Goal: Task Accomplishment & Management: Complete application form

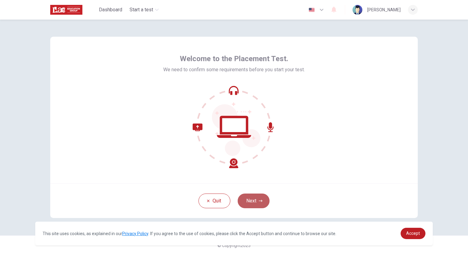
click at [259, 200] on icon "button" at bounding box center [261, 201] width 4 height 4
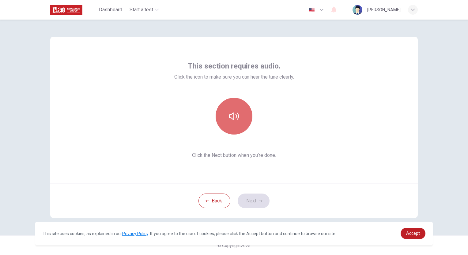
click at [240, 120] on button "button" at bounding box center [233, 116] width 37 height 37
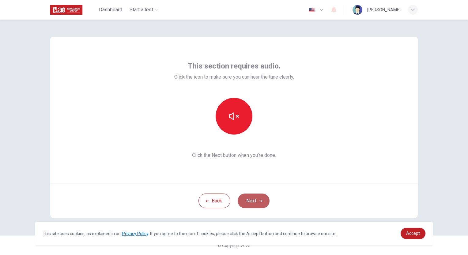
click at [259, 205] on button "Next" at bounding box center [254, 201] width 32 height 15
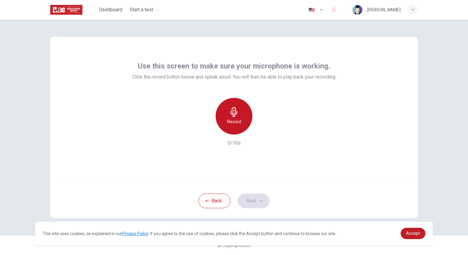
click at [239, 124] on h6 "Record" at bounding box center [234, 121] width 14 height 7
click at [239, 123] on div "Stop" at bounding box center [233, 116] width 37 height 37
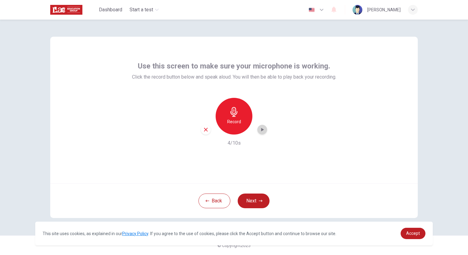
click at [264, 131] on icon "button" at bounding box center [262, 130] width 6 height 6
click at [205, 132] on icon "button" at bounding box center [206, 130] width 6 height 6
click at [239, 118] on h6 "Record" at bounding box center [234, 121] width 14 height 7
click at [231, 115] on icon "button" at bounding box center [234, 112] width 10 height 10
click at [260, 129] on icon "button" at bounding box center [262, 130] width 6 height 6
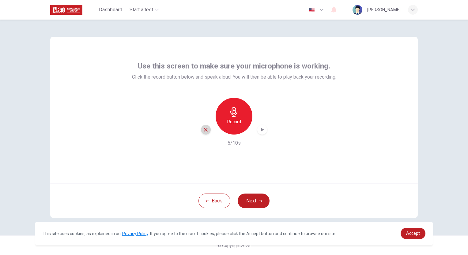
click at [208, 132] on div "button" at bounding box center [206, 130] width 10 height 10
click at [262, 201] on icon "button" at bounding box center [261, 201] width 4 height 4
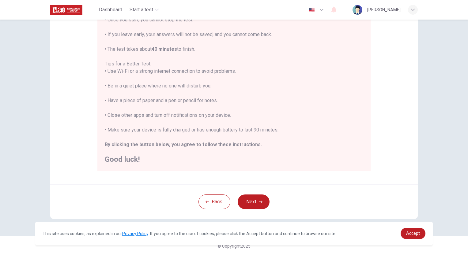
scroll to position [85, 0]
click at [253, 201] on button "Next" at bounding box center [254, 201] width 32 height 15
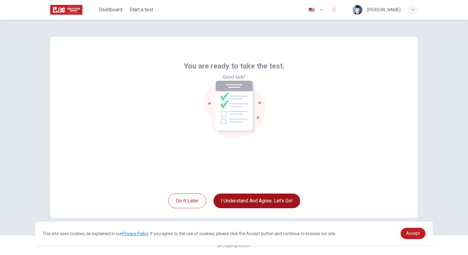
click at [256, 201] on button "I understand and agree. Let’s go!" at bounding box center [256, 201] width 87 height 15
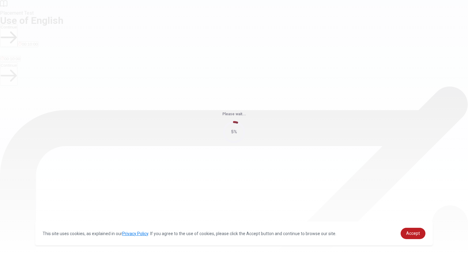
drag, startPoint x: 235, startPoint y: 133, endPoint x: 230, endPoint y: 133, distance: 4.9
click at [230, 133] on div "5%" at bounding box center [234, 132] width 22 height 22
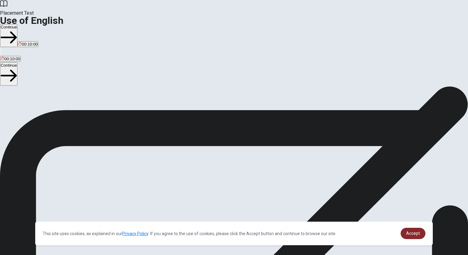
click at [412, 233] on span "Accept" at bounding box center [413, 233] width 14 height 5
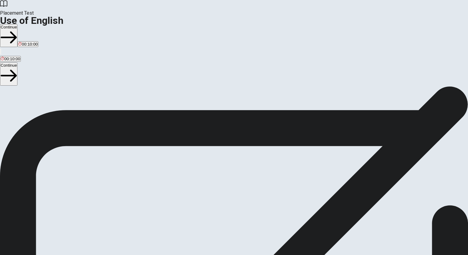
click at [17, 24] on button "Continue" at bounding box center [8, 35] width 17 height 23
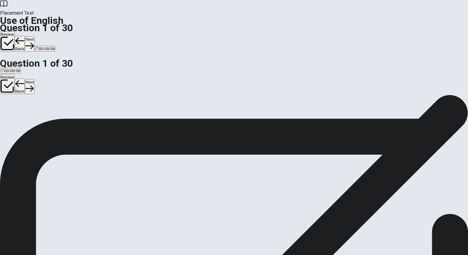
click at [90, 103] on span "They ____ eat dinner together every night." at bounding box center [45, 106] width 90 height 6
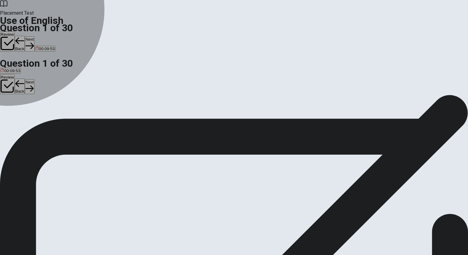
click at [9, 110] on div "A" at bounding box center [5, 112] width 9 height 5
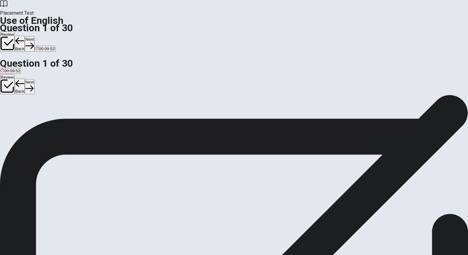
click at [10, 110] on button "A don’t" at bounding box center [5, 115] width 10 height 10
click at [34, 36] on button "Next" at bounding box center [29, 43] width 9 height 15
click at [30, 115] on div "C" at bounding box center [26, 112] width 7 height 5
click at [34, 36] on button "Next" at bounding box center [29, 43] width 9 height 15
click at [77, 120] on button "D are coming" at bounding box center [66, 115] width 21 height 10
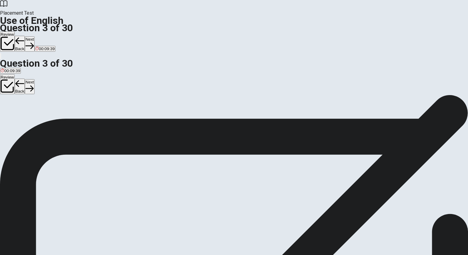
drag, startPoint x: 339, startPoint y: 14, endPoint x: 336, endPoint y: 15, distance: 3.2
click at [34, 36] on button "Next" at bounding box center [29, 43] width 9 height 15
click at [34, 119] on span "didn’t" at bounding box center [29, 117] width 10 height 5
click at [34, 36] on button "Next" at bounding box center [29, 43] width 9 height 15
click at [12, 110] on button "A watch" at bounding box center [6, 115] width 12 height 10
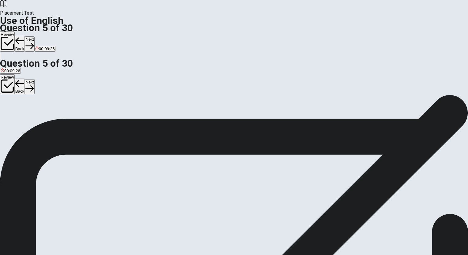
click at [34, 36] on button "Next" at bounding box center [29, 43] width 9 height 15
click at [41, 115] on div "C" at bounding box center [36, 112] width 9 height 5
click at [24, 36] on button "Next" at bounding box center [19, 43] width 9 height 15
click at [17, 115] on span "unknown" at bounding box center [9, 117] width 16 height 5
click at [34, 36] on button "Next" at bounding box center [29, 43] width 9 height 15
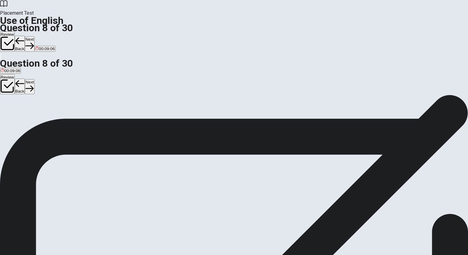
click at [8, 110] on button "A tree" at bounding box center [4, 115] width 8 height 10
click at [34, 42] on icon "button" at bounding box center [29, 46] width 8 height 8
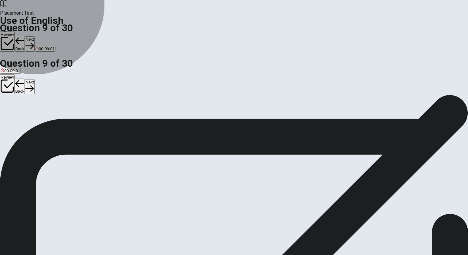
drag, startPoint x: 215, startPoint y: 157, endPoint x: 249, endPoint y: 134, distance: 40.2
click at [32, 120] on button "D table" at bounding box center [26, 115] width 10 height 10
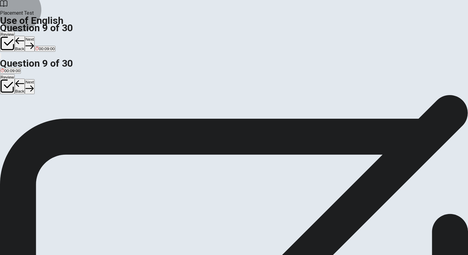
click at [34, 36] on button "Next" at bounding box center [29, 43] width 9 height 15
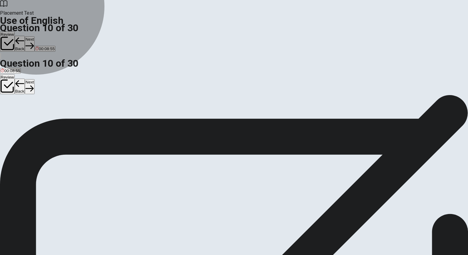
click at [22, 118] on button "B waited" at bounding box center [15, 115] width 13 height 10
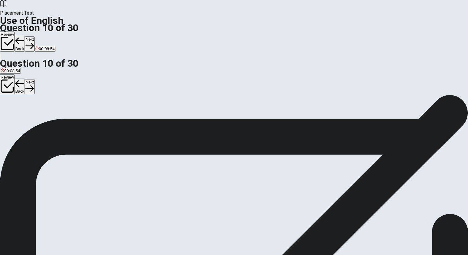
click at [34, 36] on button "Next" at bounding box center [29, 43] width 9 height 15
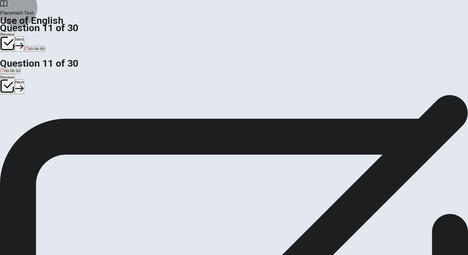
click at [15, 32] on button "Review" at bounding box center [7, 42] width 15 height 20
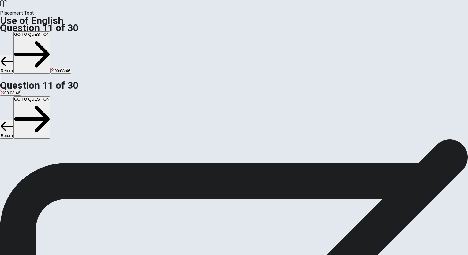
scroll to position [31, 0]
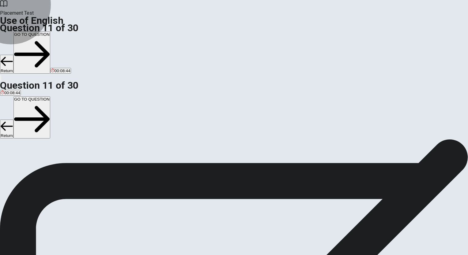
click at [50, 32] on button "GO TO QUESTION" at bounding box center [31, 53] width 37 height 42
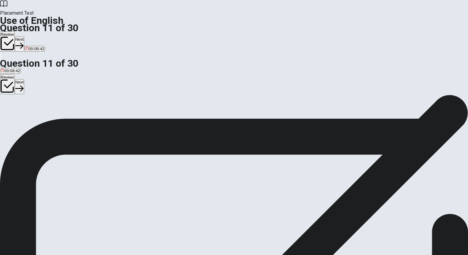
scroll to position [0, 0]
click at [43, 115] on div "B" at bounding box center [32, 112] width 22 height 5
click at [24, 42] on icon "button" at bounding box center [19, 46] width 8 height 8
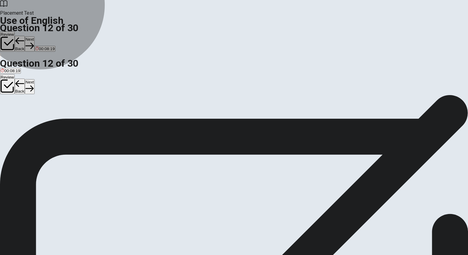
click at [60, 120] on button "C showed up" at bounding box center [49, 115] width 21 height 10
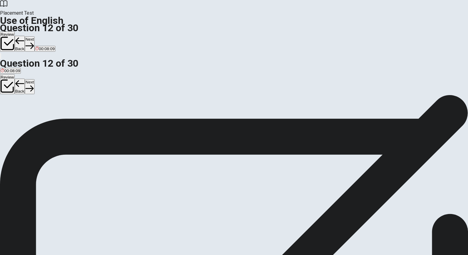
click at [34, 42] on icon "button" at bounding box center [29, 46] width 8 height 8
click at [37, 120] on button "B have read" at bounding box center [27, 115] width 19 height 10
click at [34, 36] on button "Next" at bounding box center [29, 43] width 9 height 15
drag, startPoint x: 258, startPoint y: 78, endPoint x: 211, endPoint y: 79, distance: 47.4
click at [74, 103] on span "They ___ studying before the test." at bounding box center [37, 106] width 74 height 6
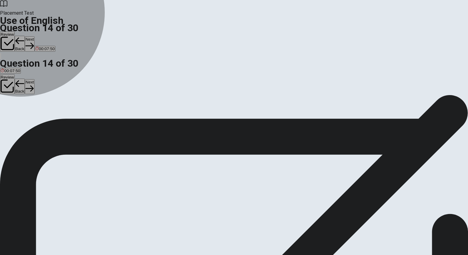
click at [10, 110] on button "A were" at bounding box center [5, 115] width 10 height 10
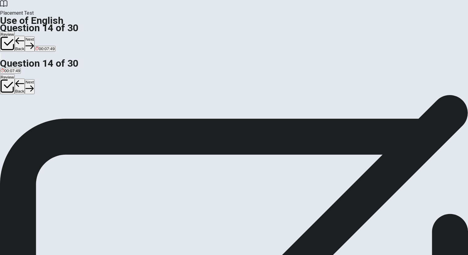
click at [34, 36] on button "Next" at bounding box center [29, 43] width 9 height 15
drag, startPoint x: 181, startPoint y: 78, endPoint x: 223, endPoint y: 76, distance: 41.7
click at [87, 103] on span "When you “observe” something, you ___." at bounding box center [43, 106] width 87 height 6
click at [63, 119] on span "watch it" at bounding box center [56, 117] width 14 height 5
click at [34, 36] on button "Next" at bounding box center [29, 43] width 9 height 15
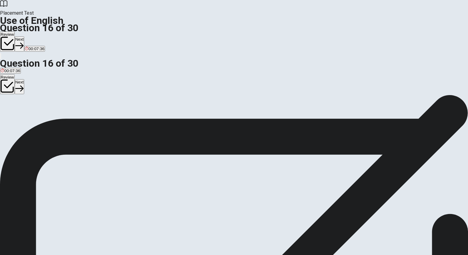
click at [18, 120] on button "B pull" at bounding box center [15, 115] width 8 height 10
click at [24, 42] on icon "button" at bounding box center [19, 46] width 8 height 8
click at [30, 120] on button "C sunny" at bounding box center [24, 115] width 12 height 10
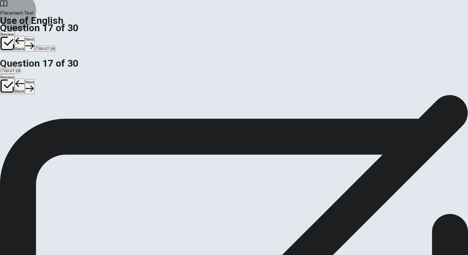
click at [34, 36] on button "Next" at bounding box center [29, 43] width 9 height 15
click at [24, 120] on button "B intuition" at bounding box center [16, 115] width 15 height 10
click at [34, 42] on icon "button" at bounding box center [29, 46] width 8 height 8
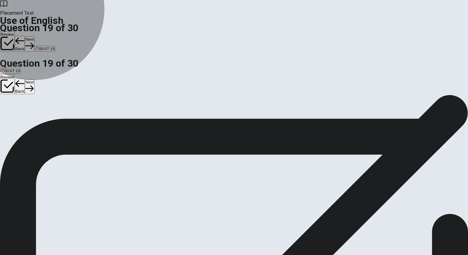
drag, startPoint x: 214, startPoint y: 161, endPoint x: 217, endPoint y: 155, distance: 6.4
click at [52, 120] on button "D doctor" at bounding box center [45, 115] width 13 height 10
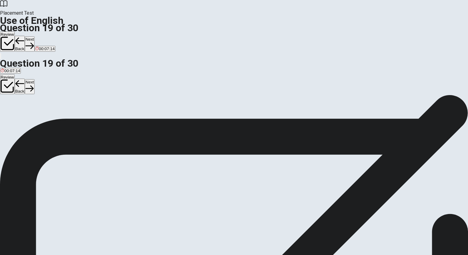
click at [34, 36] on button "Next" at bounding box center [29, 43] width 9 height 15
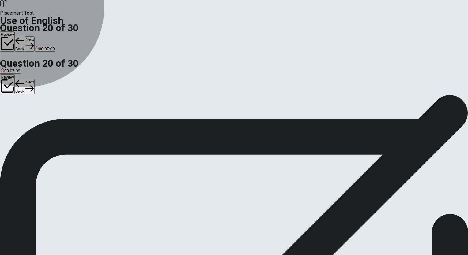
drag, startPoint x: 205, startPoint y: 160, endPoint x: 295, endPoint y: 117, distance: 99.4
click at [32, 120] on button "D Did" at bounding box center [28, 115] width 7 height 10
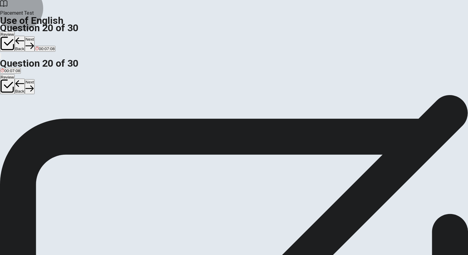
click at [34, 36] on button "Next" at bounding box center [29, 43] width 9 height 15
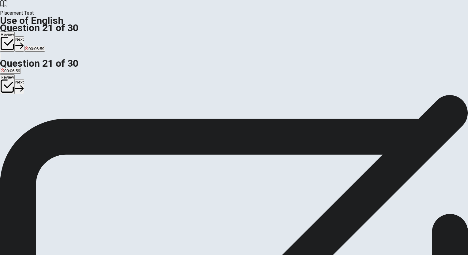
click at [33, 120] on button "C whose" at bounding box center [26, 115] width 13 height 10
click at [24, 36] on button "Next" at bounding box center [19, 43] width 9 height 15
click at [42, 120] on button "D can" at bounding box center [38, 115] width 8 height 10
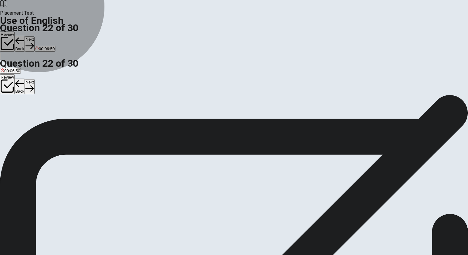
click at [34, 120] on button "C could" at bounding box center [28, 115] width 11 height 10
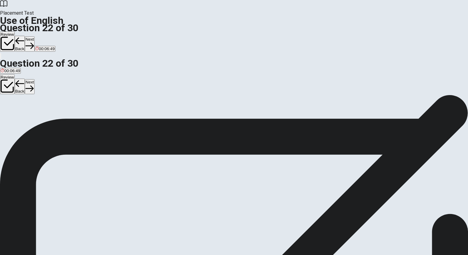
click at [34, 36] on button "Next" at bounding box center [29, 43] width 9 height 15
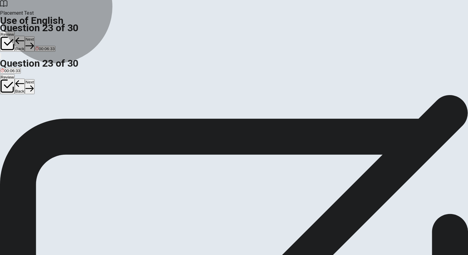
click at [58, 120] on button "B what did he do" at bounding box center [45, 115] width 28 height 10
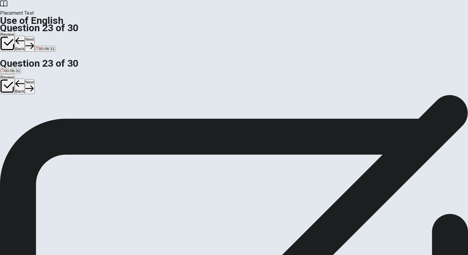
click at [34, 36] on button "Next" at bounding box center [29, 43] width 9 height 15
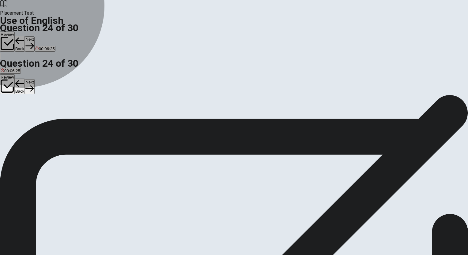
click at [44, 119] on span "leaves" at bounding box center [38, 117] width 12 height 5
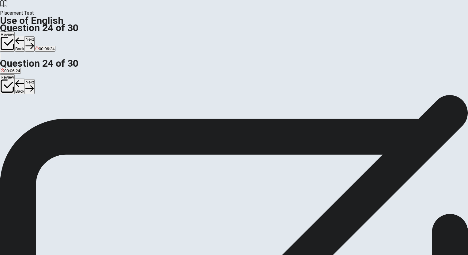
click at [34, 36] on button "Next" at bounding box center [29, 43] width 9 height 15
click at [9, 110] on button "A vital" at bounding box center [4, 115] width 9 height 10
click at [34, 36] on button "Next" at bounding box center [29, 43] width 9 height 15
drag, startPoint x: 193, startPoint y: 77, endPoint x: 224, endPoint y: 78, distance: 30.9
click at [55, 103] on span "To “refrain” means to ___." at bounding box center [27, 106] width 55 height 6
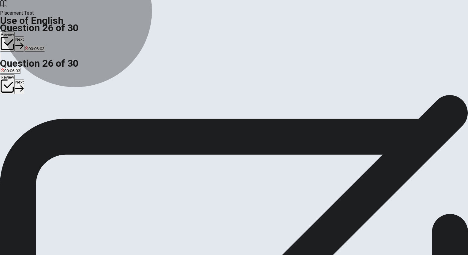
click at [11, 110] on button "A avoid" at bounding box center [5, 115] width 11 height 10
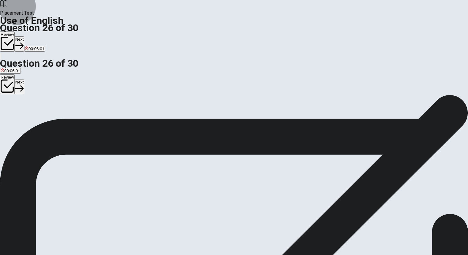
click at [24, 36] on button "Next" at bounding box center [19, 43] width 9 height 15
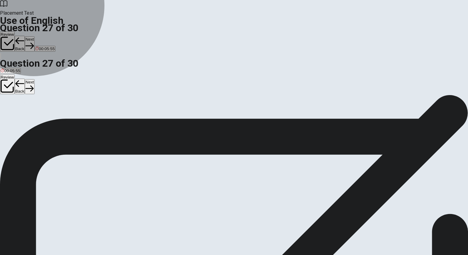
click at [47, 120] on button "D result" at bounding box center [40, 115] width 11 height 10
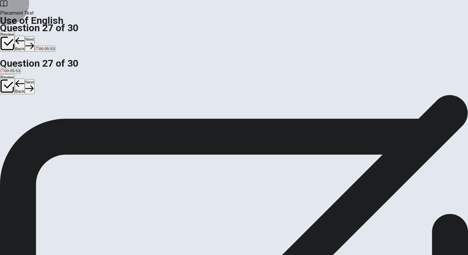
click at [34, 36] on button "Next" at bounding box center [29, 43] width 9 height 15
click at [34, 115] on span "Strongly motivated" at bounding box center [18, 117] width 34 height 5
click at [34, 36] on button "Next" at bounding box center [29, 43] width 9 height 15
click at [25, 120] on button "B reduce" at bounding box center [18, 115] width 14 height 10
click at [34, 36] on button "Next" at bounding box center [29, 43] width 9 height 15
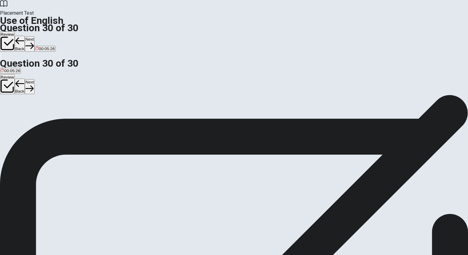
click at [8, 110] on button "A Will" at bounding box center [4, 115] width 8 height 10
click at [34, 42] on icon "button" at bounding box center [29, 46] width 8 height 8
click at [15, 32] on button "Review" at bounding box center [7, 42] width 15 height 20
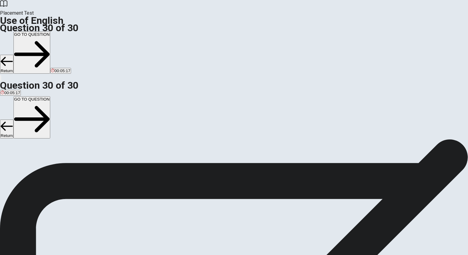
scroll to position [253, 0]
click at [13, 55] on button "Return" at bounding box center [6, 64] width 13 height 19
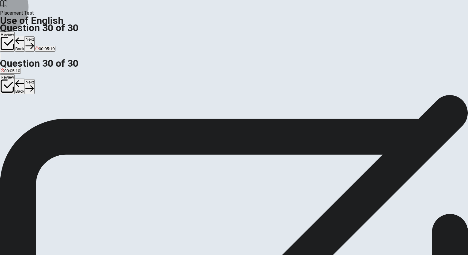
click at [25, 36] on button "Back" at bounding box center [20, 44] width 10 height 16
click at [15, 32] on button "Review" at bounding box center [7, 42] width 15 height 20
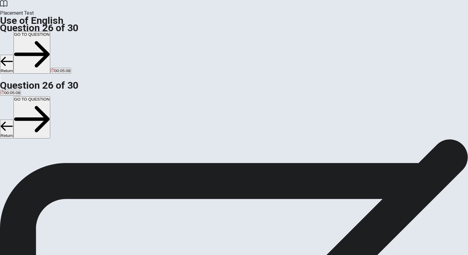
scroll to position [314, 0]
click at [13, 55] on button "Return" at bounding box center [6, 64] width 13 height 19
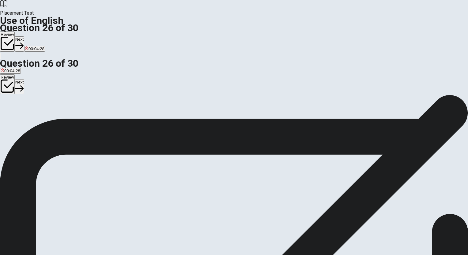
click at [24, 36] on button "Next" at bounding box center [19, 43] width 9 height 15
click at [34, 36] on button "Next" at bounding box center [29, 43] width 9 height 15
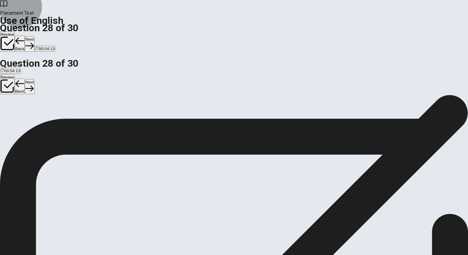
click at [34, 42] on icon "button" at bounding box center [29, 46] width 8 height 8
click at [346, 32] on div "Review Back Next 00:03:56" at bounding box center [234, 42] width 468 height 21
click at [34, 42] on icon "button" at bounding box center [29, 46] width 8 height 8
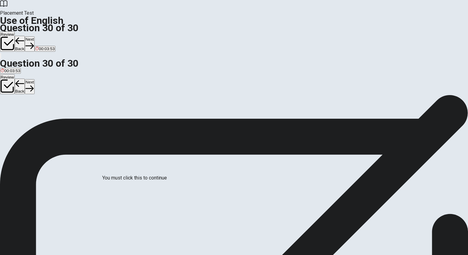
click at [167, 182] on span at bounding box center [167, 182] width 0 height 0
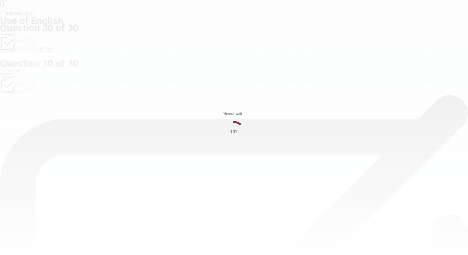
scroll to position [0, 0]
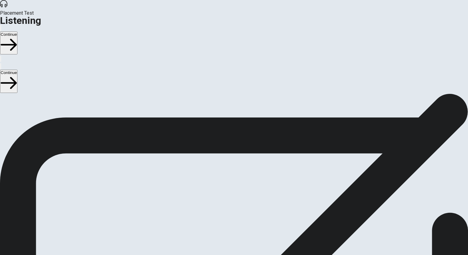
click at [17, 32] on button "Continue" at bounding box center [8, 43] width 17 height 23
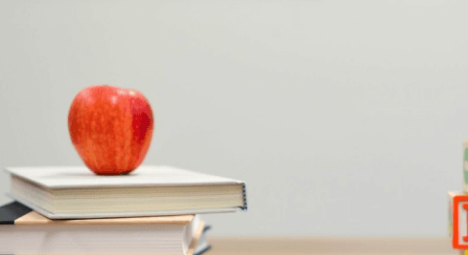
scroll to position [17, 0]
click at [39, 116] on div "A" at bounding box center [20, 118] width 38 height 5
click at [63, 116] on div "B" at bounding box center [52, 118] width 24 height 5
click at [64, 116] on button "B Moving cities" at bounding box center [51, 121] width 25 height 10
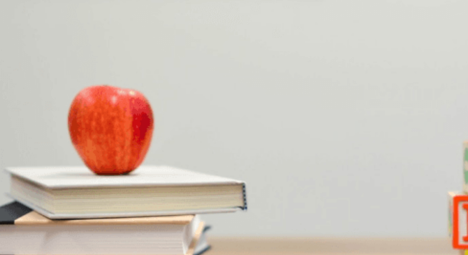
click at [76, 172] on span "Helping kids with homework and activities" at bounding box center [38, 174] width 75 height 5
click at [34, 147] on span "Online" at bounding box center [28, 149] width 12 height 5
click at [56, 198] on span "Weekdays" at bounding box center [46, 200] width 19 height 5
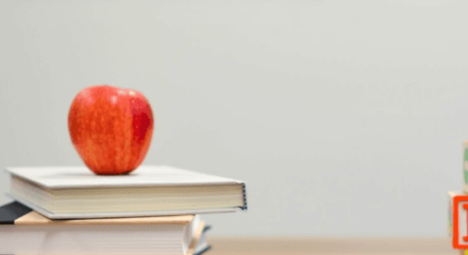
click at [77, 193] on button "D Weekends" at bounding box center [66, 198] width 21 height 10
click at [119, 125] on span "Joining her volunteer program" at bounding box center [92, 123] width 54 height 5
click at [21, 219] on button "A At a school" at bounding box center [10, 224] width 21 height 10
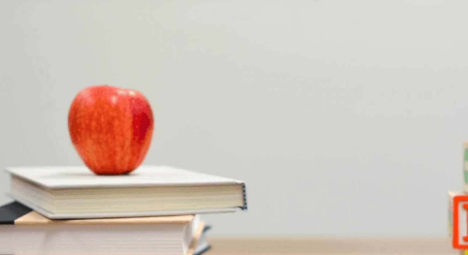
click at [21, 219] on button "A At a school" at bounding box center [10, 224] width 21 height 10
click at [17, 32] on button "Continue" at bounding box center [8, 43] width 17 height 23
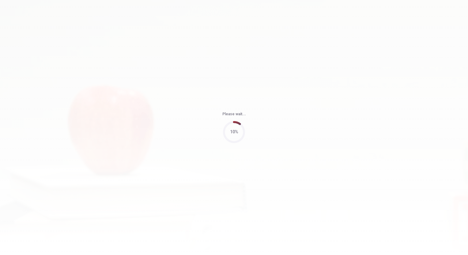
type input "61"
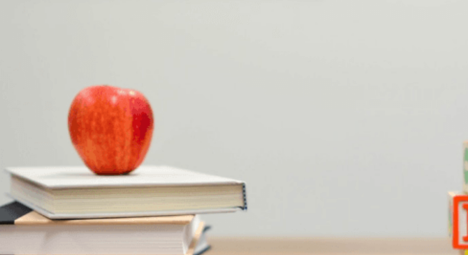
scroll to position [262, 0]
drag, startPoint x: 223, startPoint y: 109, endPoint x: 238, endPoint y: 111, distance: 15.8
click at [238, 152] on div "Question 8 What indoor activity does the man suggest?" at bounding box center [234, 159] width 468 height 15
drag, startPoint x: 220, startPoint y: 115, endPoint x: 256, endPoint y: 116, distance: 35.8
click at [94, 160] on span "What indoor activity does the man suggest?" at bounding box center [47, 163] width 94 height 6
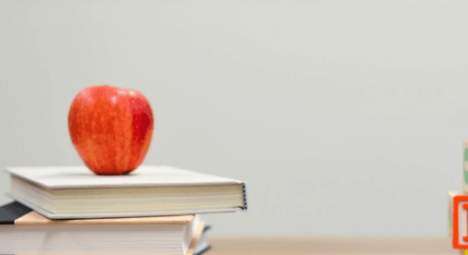
scroll to position [109, 0]
drag, startPoint x: 226, startPoint y: 113, endPoint x: 253, endPoint y: 114, distance: 27.5
click at [97, 135] on span "What logistical concerns does the man raise?" at bounding box center [48, 138] width 97 height 6
drag, startPoint x: 218, startPoint y: 171, endPoint x: 306, endPoint y: 170, distance: 87.9
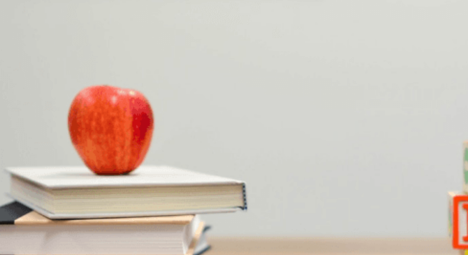
click at [97, 140] on span "What logistical concerns does the man raise?" at bounding box center [48, 138] width 97 height 6
drag, startPoint x: 212, startPoint y: 64, endPoint x: 269, endPoint y: 67, distance: 56.7
click at [82, 109] on span "When will they present their proposal?" at bounding box center [41, 112] width 82 height 6
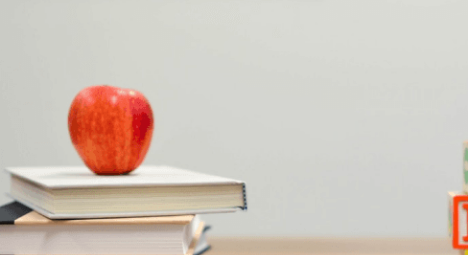
click at [43, 147] on span "Transportation and cost" at bounding box center [22, 149] width 43 height 5
click at [128, 172] on span "A cooking class or escape room" at bounding box center [99, 174] width 58 height 5
click at [179, 198] on span "It depends on the weather" at bounding box center [155, 200] width 47 height 5
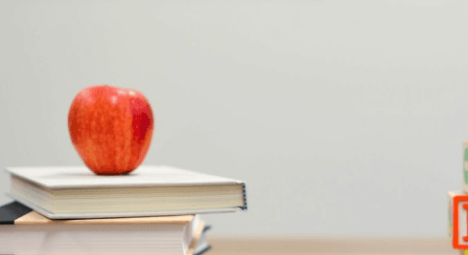
scroll to position [551, 0]
click at [68, 224] on span "A sports tournament" at bounding box center [50, 226] width 36 height 5
click at [63, 121] on span "At the end of the month" at bounding box center [42, 123] width 43 height 5
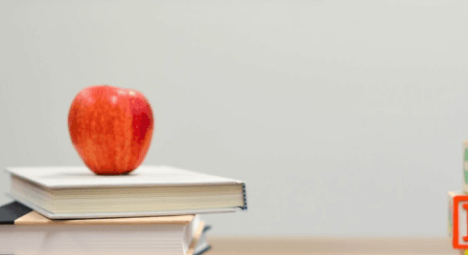
drag, startPoint x: 113, startPoint y: 87, endPoint x: 85, endPoint y: 87, distance: 27.5
click at [85, 237] on div at bounding box center [234, 237] width 468 height 0
drag, startPoint x: 124, startPoint y: 83, endPoint x: 87, endPoint y: 81, distance: 37.1
click at [87, 237] on div at bounding box center [234, 237] width 468 height 0
click at [91, 237] on div at bounding box center [234, 237] width 468 height 0
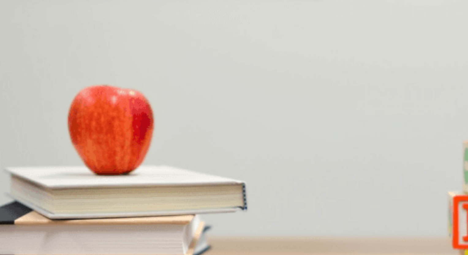
click at [91, 237] on div at bounding box center [234, 237] width 468 height 0
click at [68, 224] on span "A sports tournament" at bounding box center [50, 226] width 36 height 5
click at [20, 116] on button "A Next week" at bounding box center [10, 121] width 20 height 10
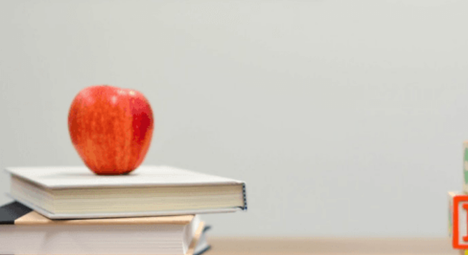
click at [17, 32] on button "Continue" at bounding box center [8, 43] width 17 height 23
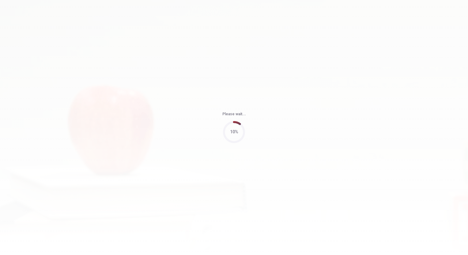
type input "61"
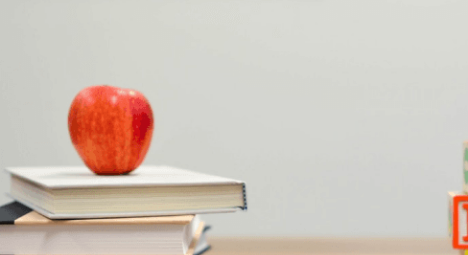
scroll to position [429, 0]
click at [173, 193] on button "B Incorporating live Q&A sessions and behind-the-scenes videos" at bounding box center [115, 198] width 114 height 10
click at [28, 116] on button "B [DATE]" at bounding box center [21, 121] width 14 height 10
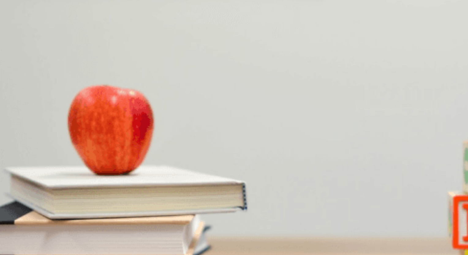
click at [54, 147] on span "Finalizing the email campaign" at bounding box center [28, 149] width 54 height 5
click at [138, 147] on span "Rewriting the proposal" at bounding box center [117, 149] width 41 height 5
click at [226, 172] on span "Collaborating with them" at bounding box center [205, 174] width 43 height 5
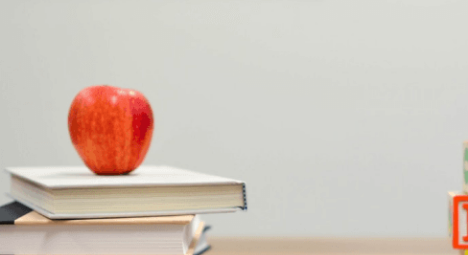
scroll to position [551, 0]
click at [105, 219] on button "C The product visuals" at bounding box center [87, 224] width 37 height 10
click at [68, 219] on button "B The social media content" at bounding box center [45, 224] width 47 height 10
click at [105, 219] on button "C The product visuals" at bounding box center [87, 224] width 37 height 10
click at [68, 219] on button "B The social media content" at bounding box center [45, 224] width 47 height 10
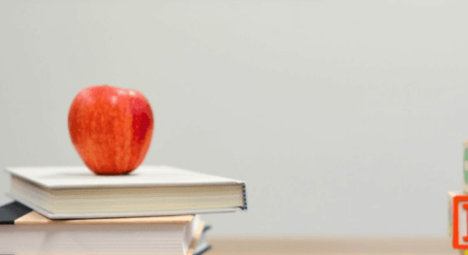
click at [17, 32] on button "Continue" at bounding box center [8, 43] width 17 height 23
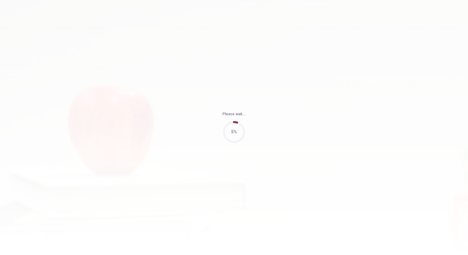
type input "69"
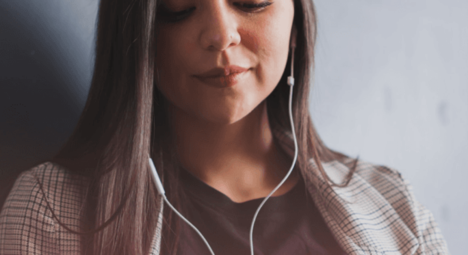
scroll to position [44, 0]
click at [17, 32] on button "Continue" at bounding box center [8, 43] width 17 height 23
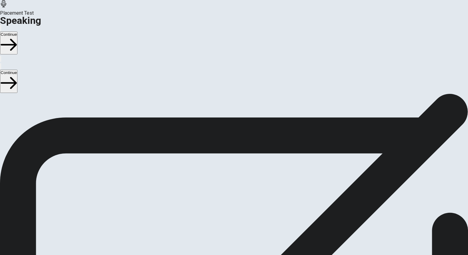
click at [226, 172] on button "Record Again" at bounding box center [225, 175] width 1 height 6
click at [245, 218] on span "Stop Recording" at bounding box center [234, 224] width 22 height 13
click at [233, 176] on icon "Play Audio" at bounding box center [230, 179] width 6 height 7
click at [233, 176] on icon "Record Again" at bounding box center [228, 179] width 7 height 7
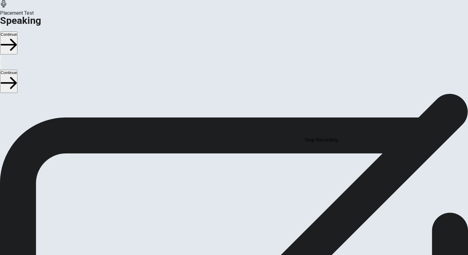
click at [245, 218] on span "Stop Recording" at bounding box center [234, 224] width 22 height 13
click at [233, 176] on icon "Play Audio" at bounding box center [230, 179] width 6 height 7
click at [225, 176] on icon "Record Again" at bounding box center [225, 176] width 0 height 0
click at [17, 32] on button "Continue" at bounding box center [8, 43] width 17 height 23
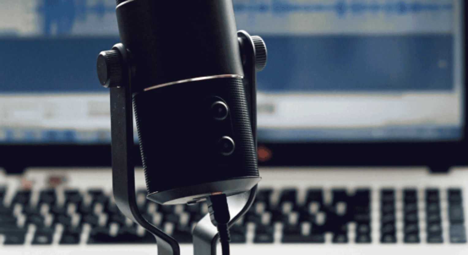
scroll to position [75, 0]
click at [17, 32] on button "Continue" at bounding box center [8, 43] width 17 height 23
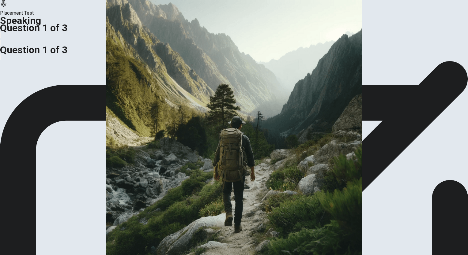
scroll to position [44, 0]
click at [147, 104] on img at bounding box center [234, 127] width 468 height 255
click at [123, 131] on img at bounding box center [234, 127] width 468 height 255
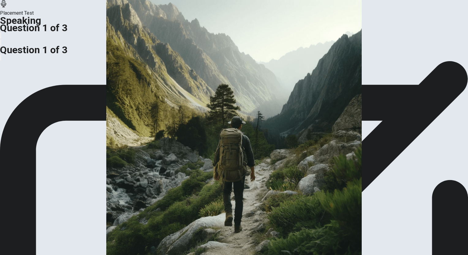
click at [411, 102] on img at bounding box center [234, 127] width 468 height 255
click at [458, 255] on div at bounding box center [234, 255] width 468 height 0
click at [147, 123] on img at bounding box center [234, 127] width 468 height 255
click at [455, 255] on div at bounding box center [234, 255] width 468 height 0
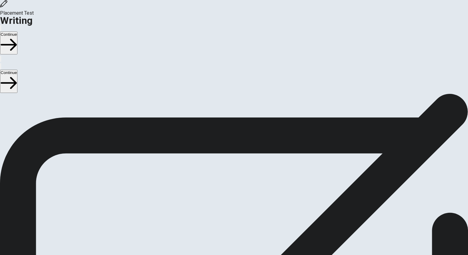
drag, startPoint x: 103, startPoint y: 102, endPoint x: 134, endPoint y: 102, distance: 30.3
click at [130, 102] on span "Write about your opinion on a topic. Important things to remember: Try to write…" at bounding box center [65, 152] width 130 height 116
click at [17, 32] on button "Continue" at bounding box center [8, 43] width 17 height 23
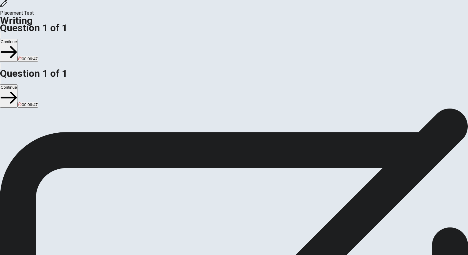
drag, startPoint x: 361, startPoint y: 81, endPoint x: 305, endPoint y: 86, distance: 56.2
drag, startPoint x: 295, startPoint y: 68, endPoint x: 305, endPoint y: 69, distance: 10.2
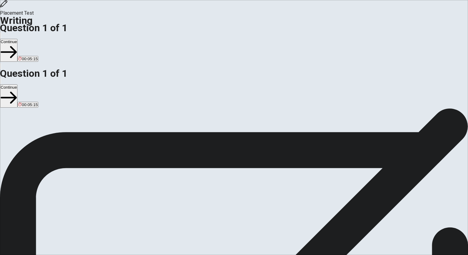
drag, startPoint x: 277, startPoint y: 98, endPoint x: 255, endPoint y: 98, distance: 22.0
drag, startPoint x: 275, startPoint y: 119, endPoint x: 244, endPoint y: 116, distance: 31.1
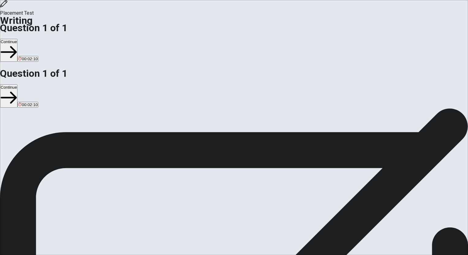
drag, startPoint x: 242, startPoint y: 97, endPoint x: 243, endPoint y: 103, distance: 5.8
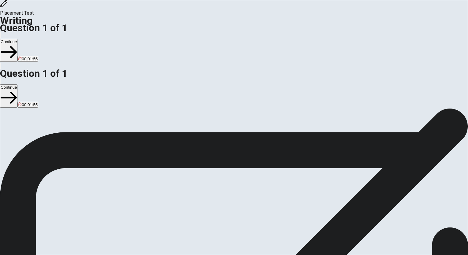
drag, startPoint x: 335, startPoint y: 103, endPoint x: 388, endPoint y: 106, distance: 53.0
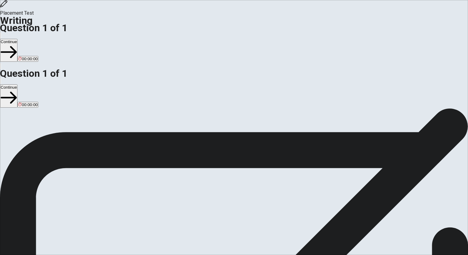
type textarea "A time in which I stepped out of my comfort zone is when I decided to go to [GE…"
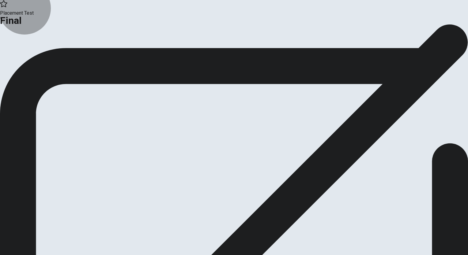
click at [25, 54] on button "Continue" at bounding box center [12, 50] width 25 height 8
